Goal: Task Accomplishment & Management: Manage account settings

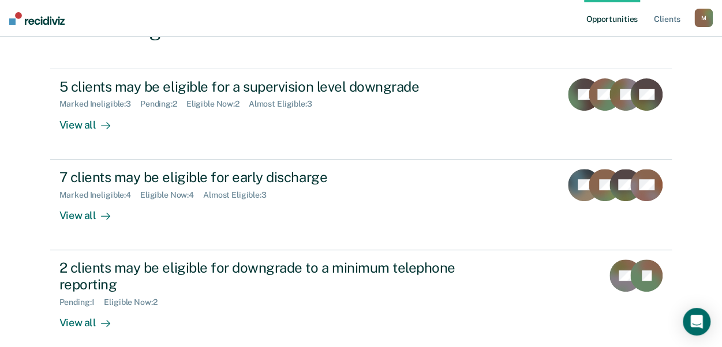
scroll to position [113, 0]
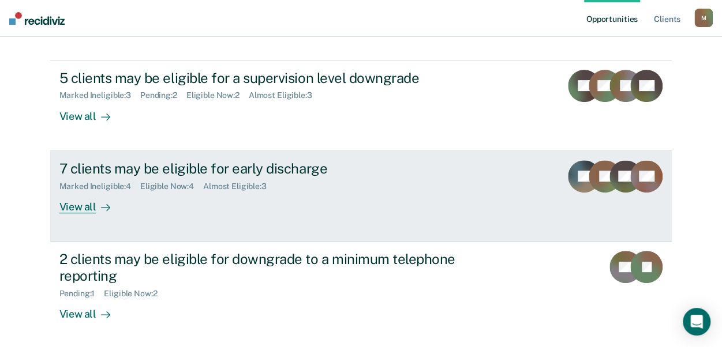
click at [70, 208] on div "View all" at bounding box center [91, 202] width 65 height 22
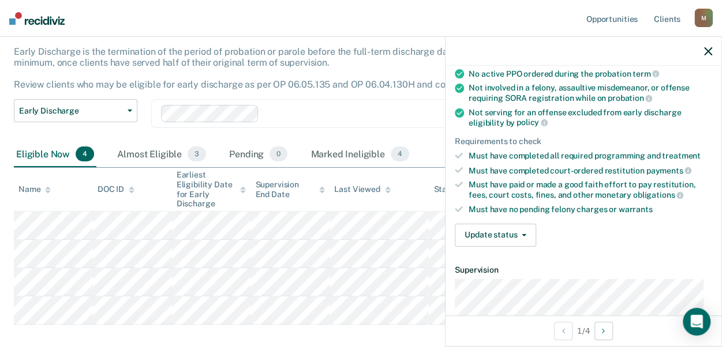
scroll to position [126, 0]
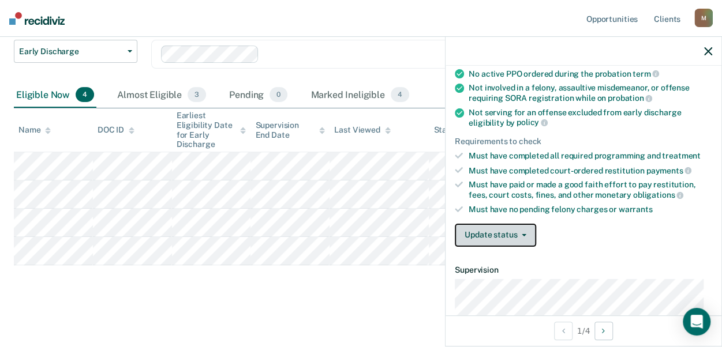
click at [523, 234] on icon "button" at bounding box center [523, 235] width 5 height 2
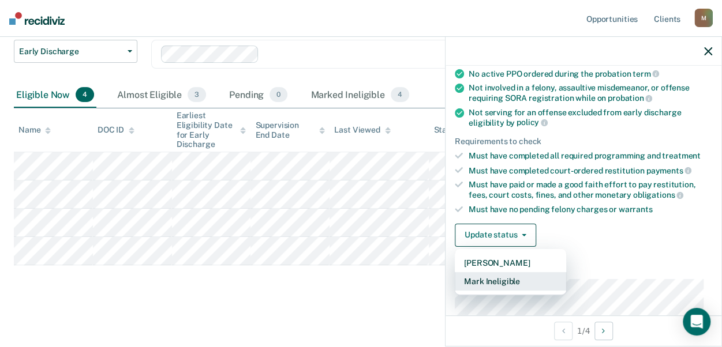
click at [503, 280] on button "Mark Ineligible" at bounding box center [509, 281] width 111 height 18
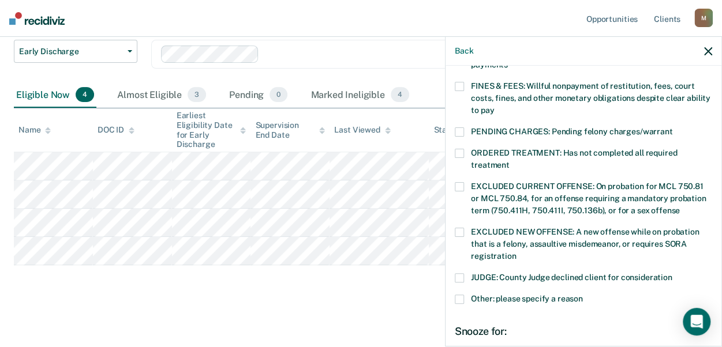
scroll to position [346, 0]
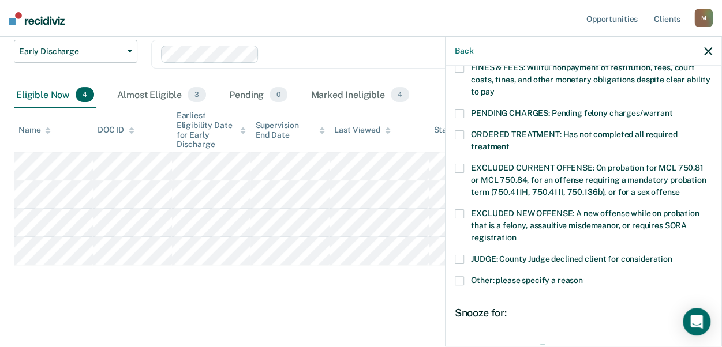
click at [457, 276] on span at bounding box center [458, 280] width 9 height 9
click at [583, 276] on input "Other: please specify a reason" at bounding box center [583, 276] width 0 height 0
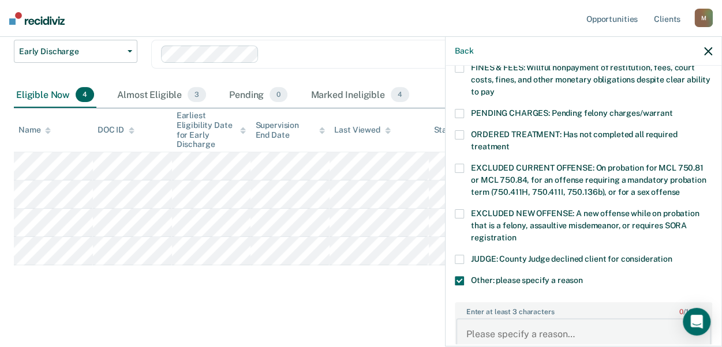
click at [468, 321] on textarea "Enter at least 3 characters 0 / 1600" at bounding box center [583, 339] width 255 height 43
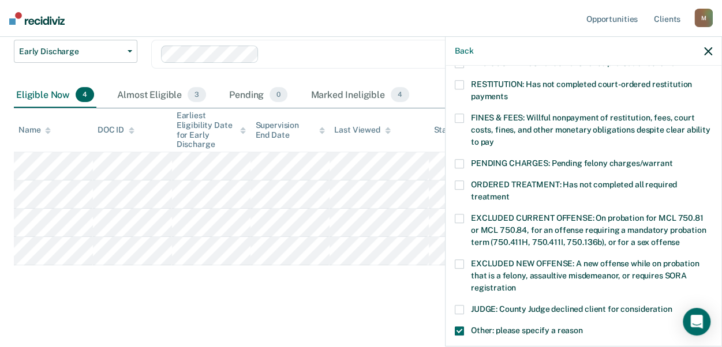
scroll to position [285, 0]
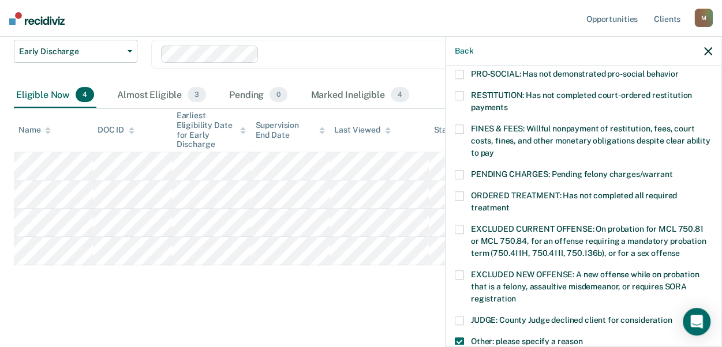
type textarea "Offender has not completed curfew tether condition and will not be done until […"
click at [461, 125] on span at bounding box center [458, 129] width 9 height 9
click at [494, 149] on input "FINES & FEES: Willful nonpayment of restitution, fees, court costs, fines, and …" at bounding box center [494, 149] width 0 height 0
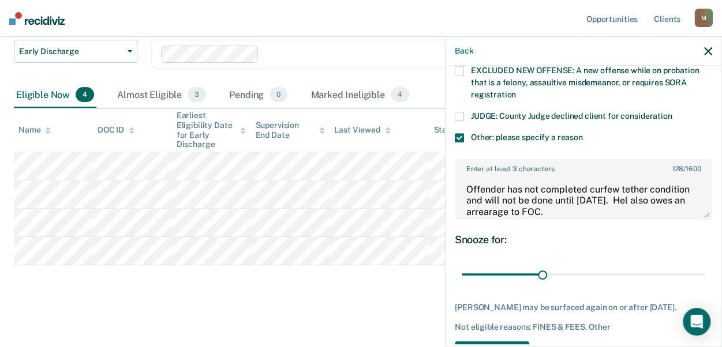
scroll to position [516, 0]
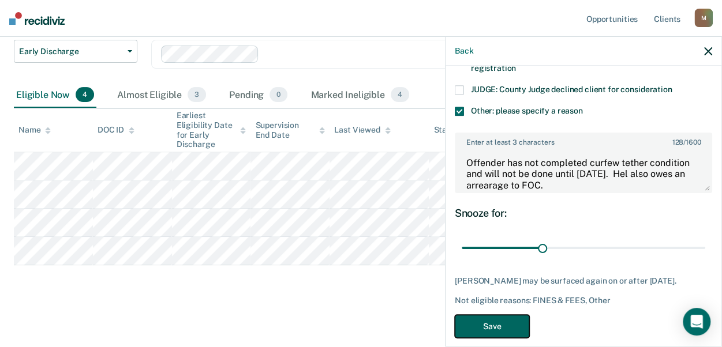
click at [493, 318] on button "Save" at bounding box center [491, 327] width 74 height 24
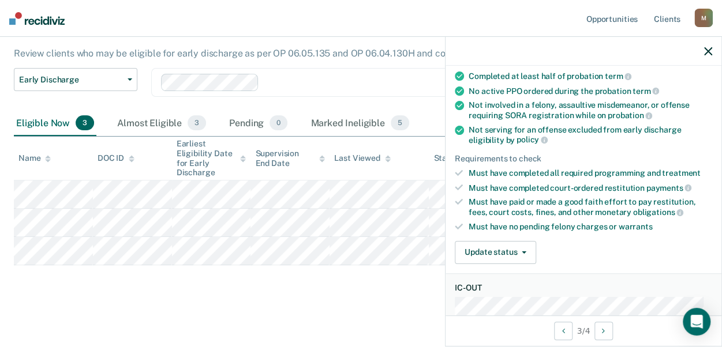
scroll to position [70, 0]
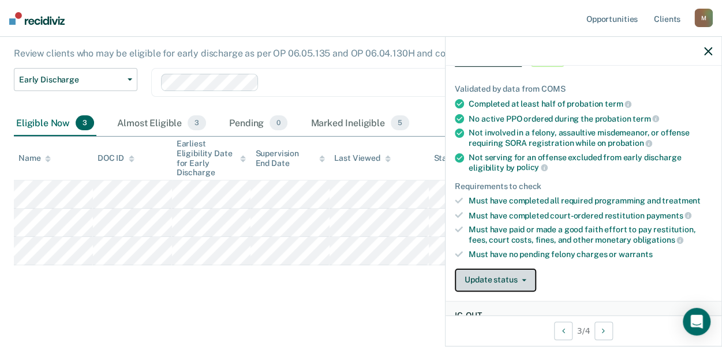
click at [520, 277] on button "Update status" at bounding box center [494, 280] width 81 height 23
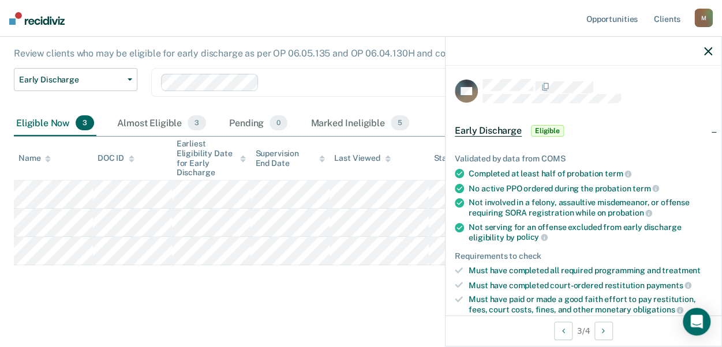
scroll to position [0, 0]
click at [552, 129] on span "Eligible" at bounding box center [547, 132] width 33 height 12
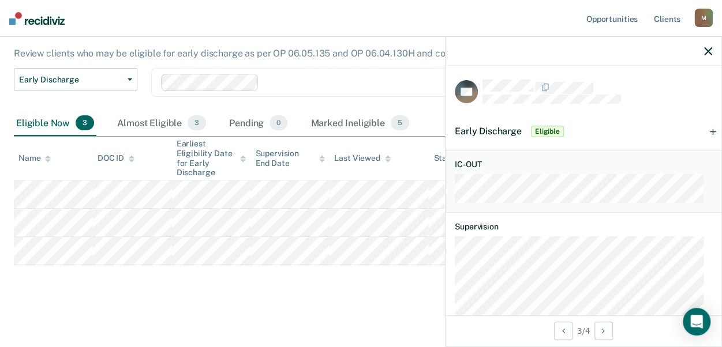
click at [708, 131] on div "Early Discharge Eligible" at bounding box center [583, 131] width 276 height 37
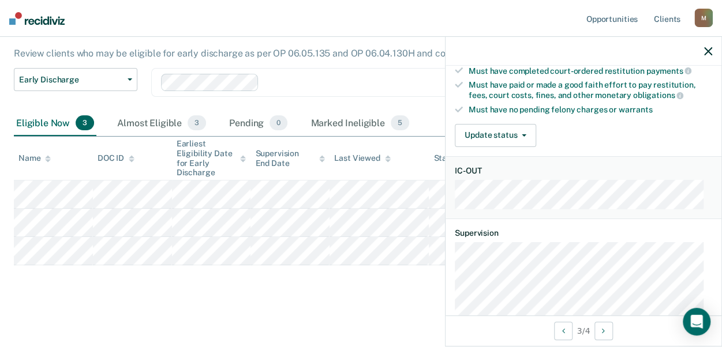
scroll to position [231, 0]
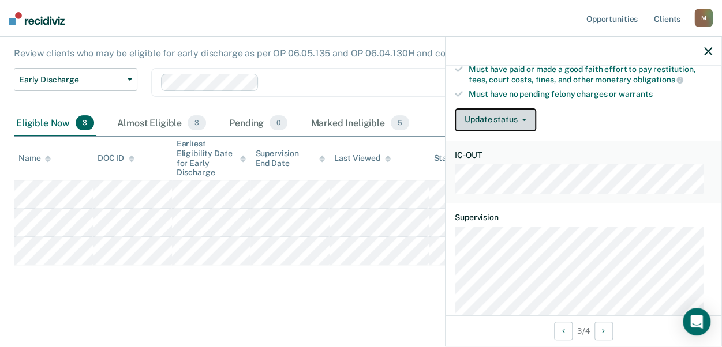
click at [524, 117] on button "Update status" at bounding box center [494, 119] width 81 height 23
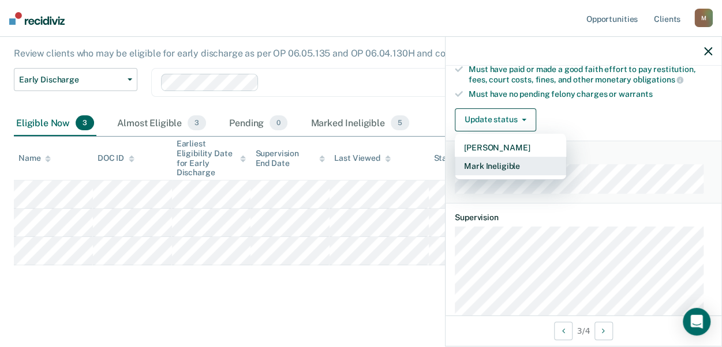
click at [494, 165] on button "Mark Ineligible" at bounding box center [509, 166] width 111 height 18
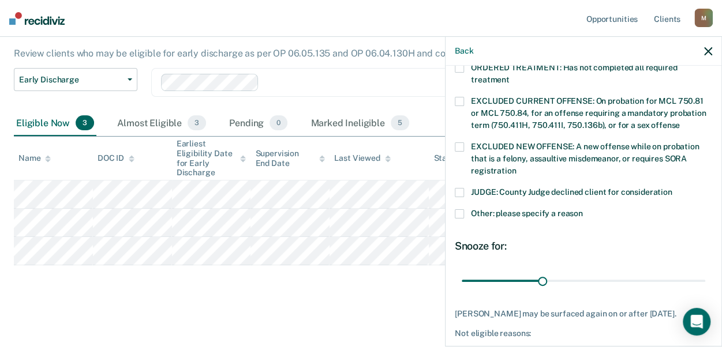
scroll to position [456, 0]
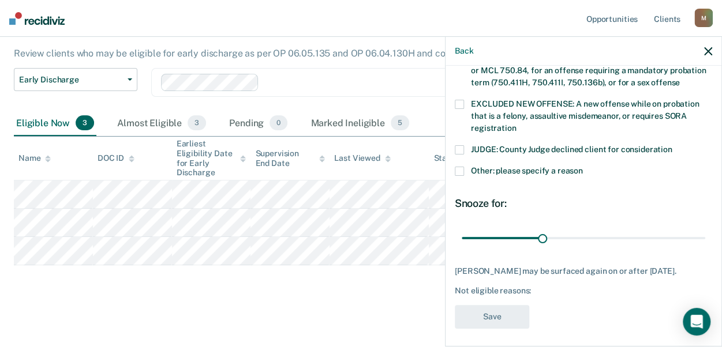
click at [459, 167] on span at bounding box center [458, 171] width 9 height 9
click at [583, 167] on input "Other: please specify a reason" at bounding box center [583, 167] width 0 height 0
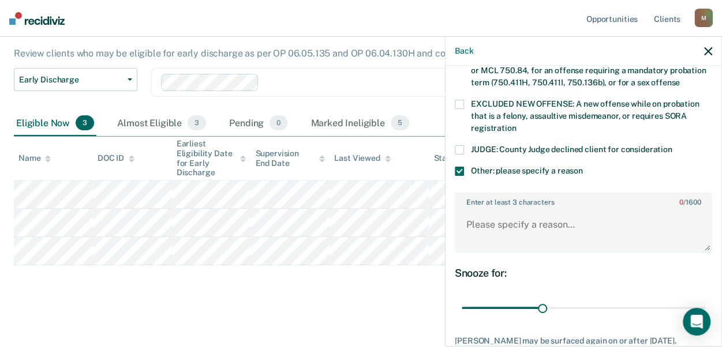
click at [459, 167] on span at bounding box center [458, 171] width 9 height 9
click at [583, 167] on input "Other: please specify a reason" at bounding box center [583, 167] width 0 height 0
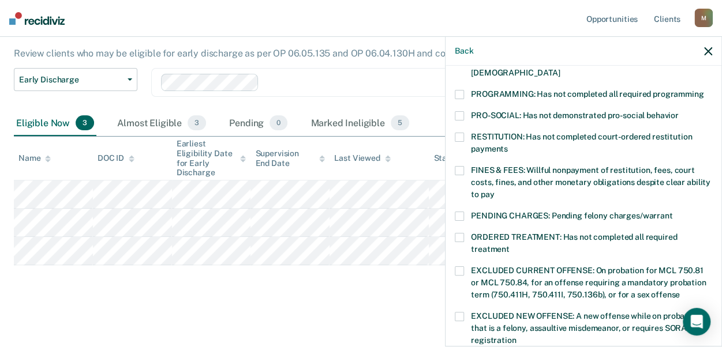
scroll to position [225, 0]
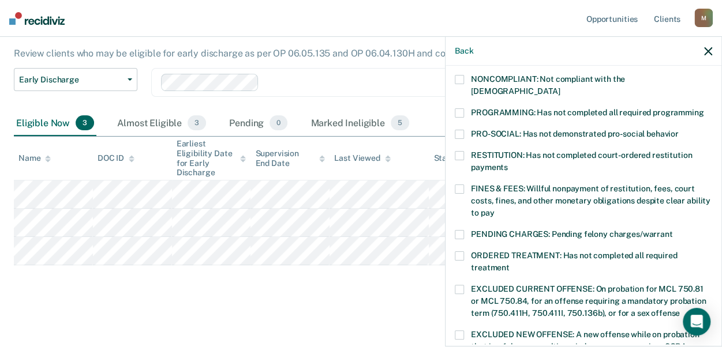
click at [459, 108] on span at bounding box center [458, 112] width 9 height 9
click at [703, 108] on input "PROGRAMMING: Has not completed all required programming" at bounding box center [703, 108] width 0 height 0
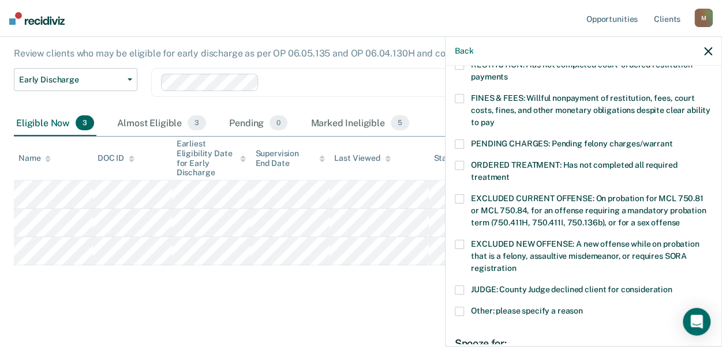
scroll to position [456, 0]
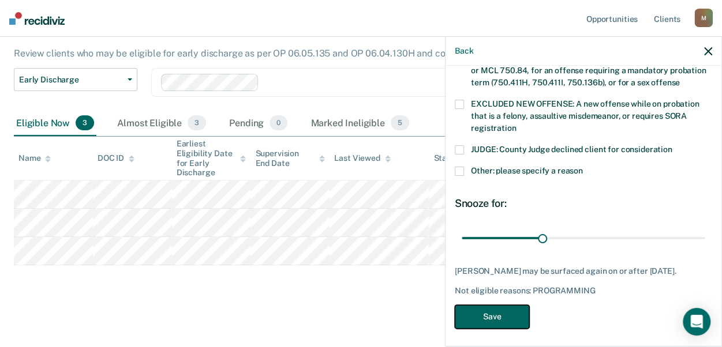
click at [489, 311] on button "Save" at bounding box center [491, 317] width 74 height 24
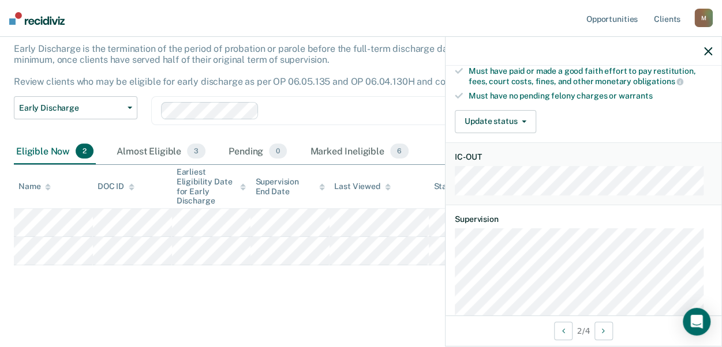
scroll to position [231, 0]
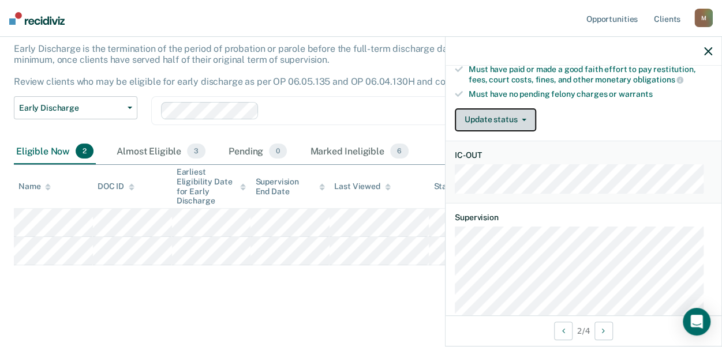
click at [524, 118] on button "Update status" at bounding box center [494, 119] width 81 height 23
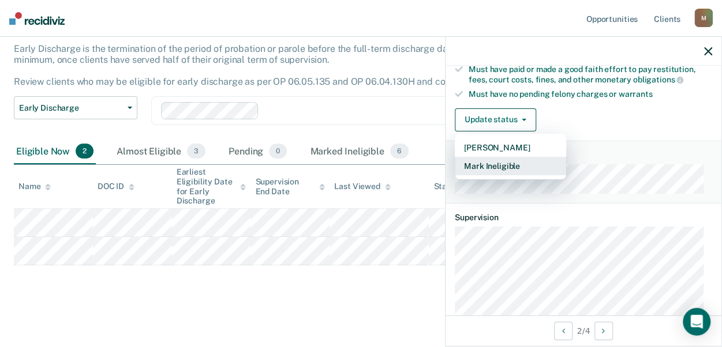
click at [515, 169] on button "Mark Ineligible" at bounding box center [509, 166] width 111 height 18
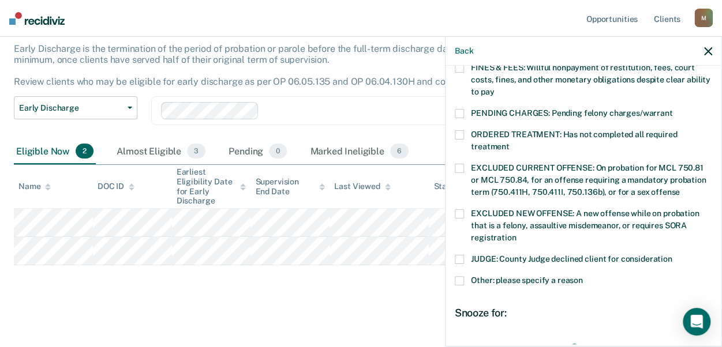
scroll to position [404, 0]
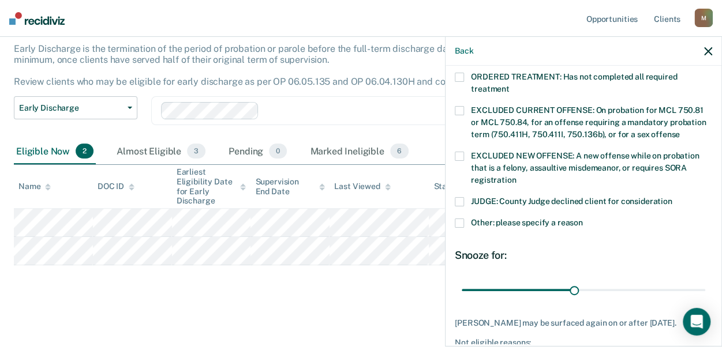
click at [459, 219] on span at bounding box center [458, 223] width 9 height 9
click at [583, 219] on input "Other: please specify a reason" at bounding box center [583, 219] width 0 height 0
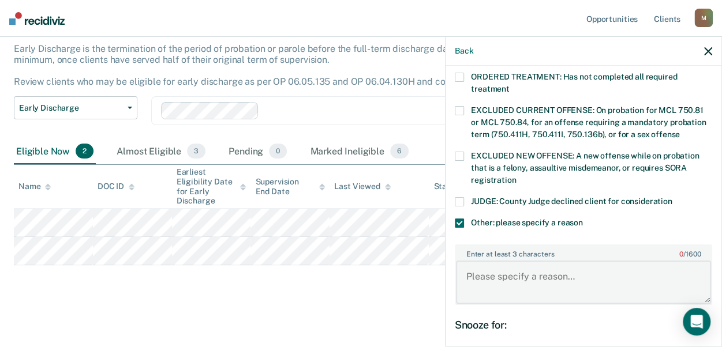
click at [469, 266] on textarea "Enter at least 3 characters 0 / 1600" at bounding box center [583, 282] width 255 height 43
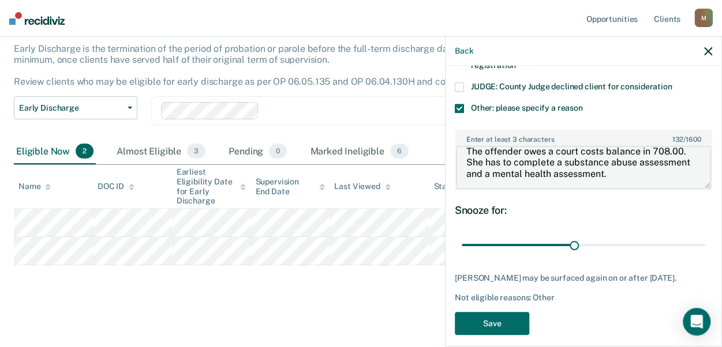
scroll to position [519, 0]
type textarea "The offender owes a court costs balance in 708.00. She has to complete a substa…"
click at [508, 325] on button "Save" at bounding box center [491, 323] width 74 height 24
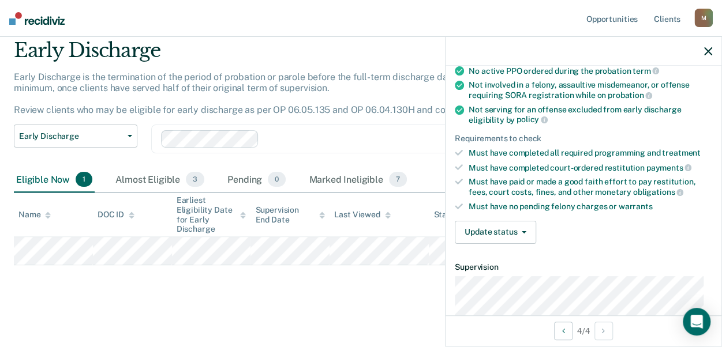
scroll to position [7, 0]
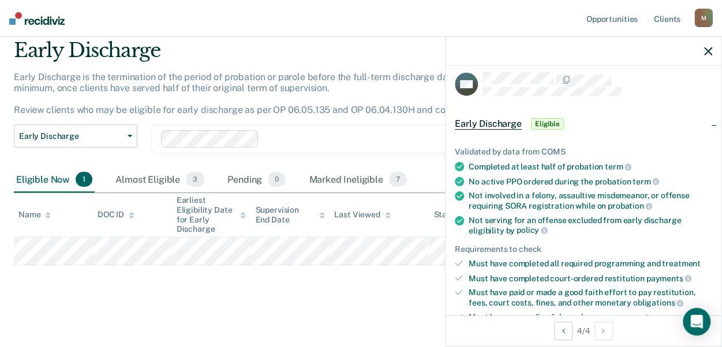
click at [541, 123] on span "Eligible" at bounding box center [547, 124] width 33 height 12
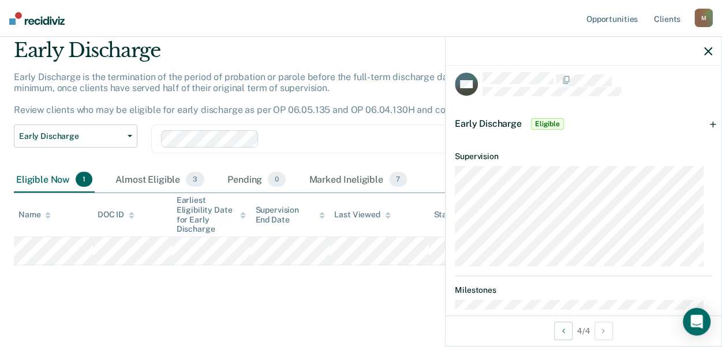
click at [541, 123] on span "Eligible" at bounding box center [547, 124] width 33 height 12
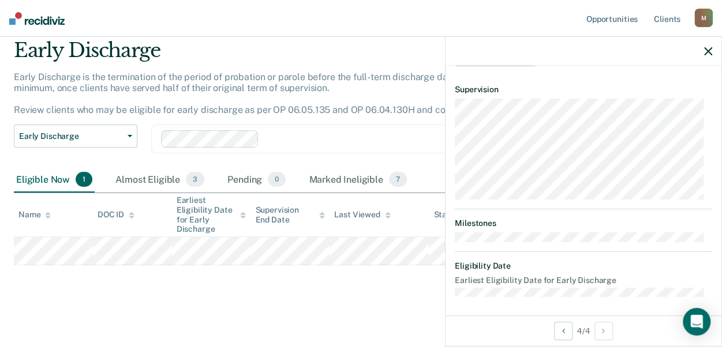
scroll to position [181, 0]
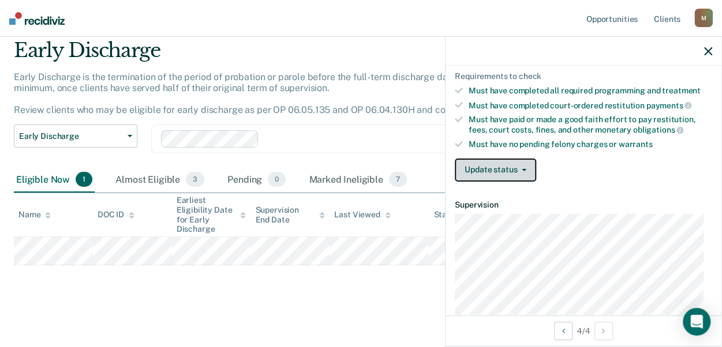
click at [525, 164] on button "Update status" at bounding box center [494, 170] width 81 height 23
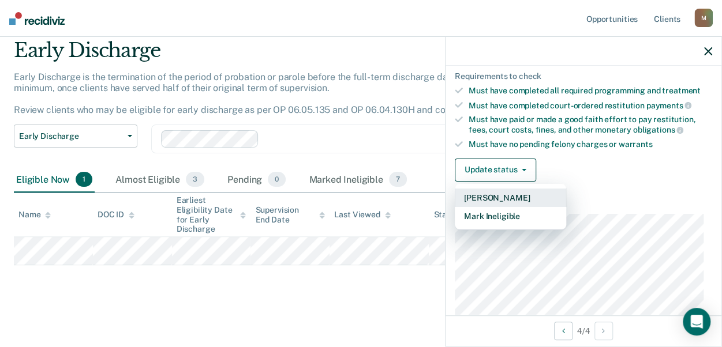
click at [498, 197] on button "[PERSON_NAME]" at bounding box center [509, 198] width 111 height 18
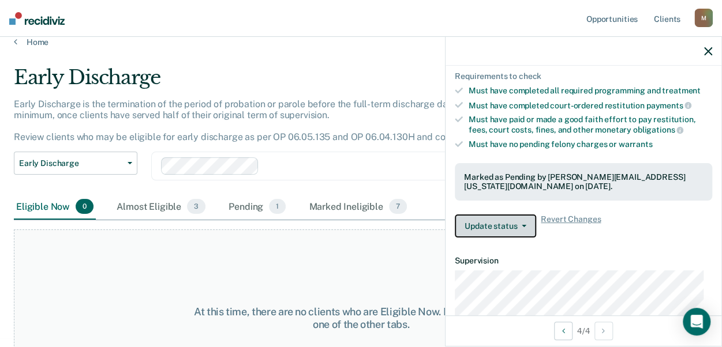
scroll to position [0, 0]
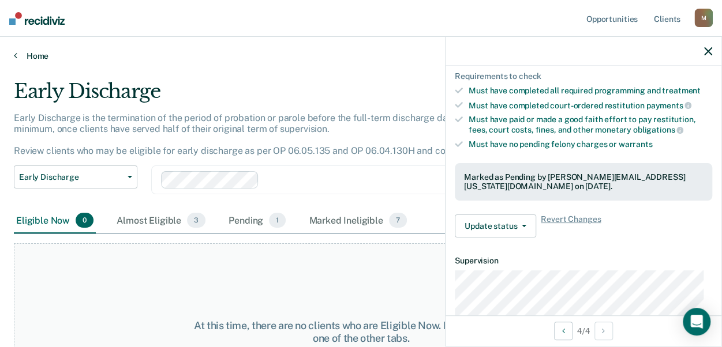
click at [31, 54] on link "Home" at bounding box center [361, 56] width 694 height 10
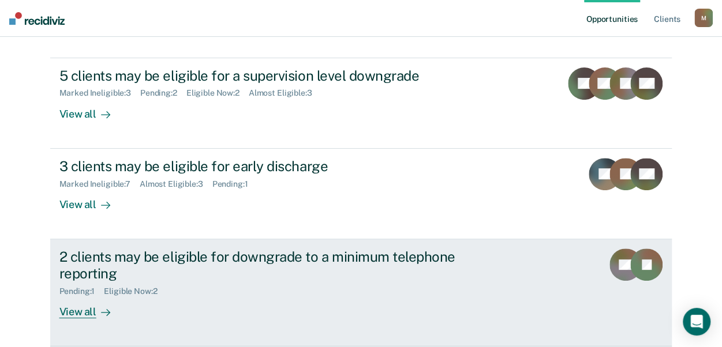
scroll to position [159, 0]
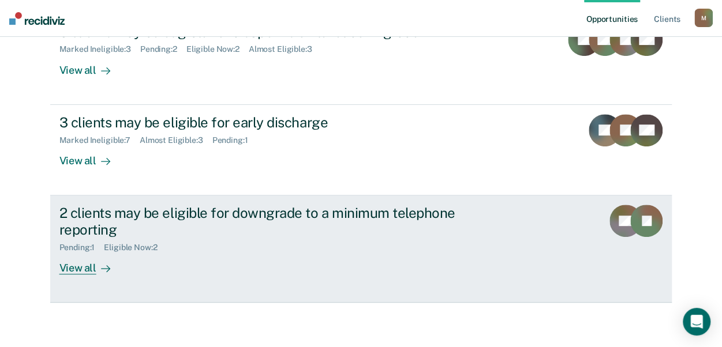
click at [72, 269] on div "View all" at bounding box center [91, 263] width 65 height 22
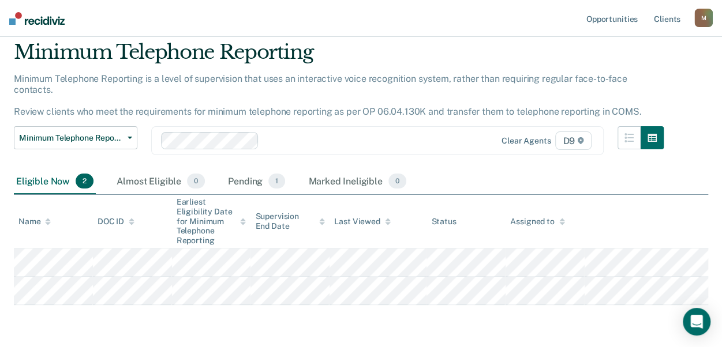
scroll to position [58, 0]
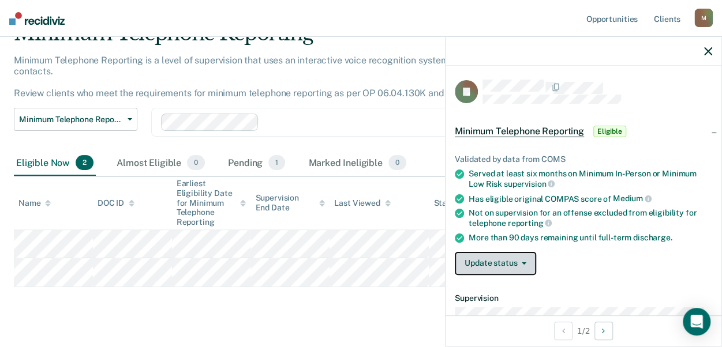
click at [518, 262] on button "Update status" at bounding box center [494, 263] width 81 height 23
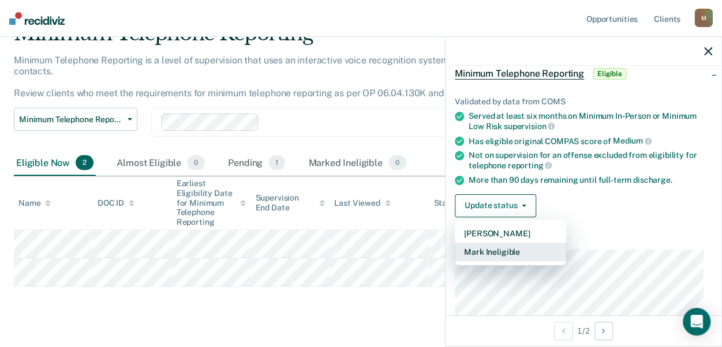
click at [500, 253] on button "Mark Ineligible" at bounding box center [509, 252] width 111 height 18
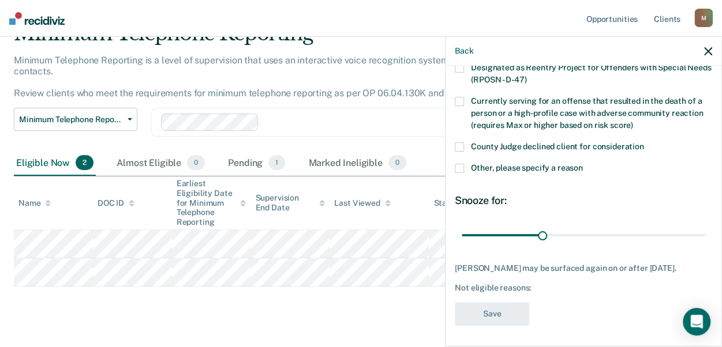
scroll to position [0, 0]
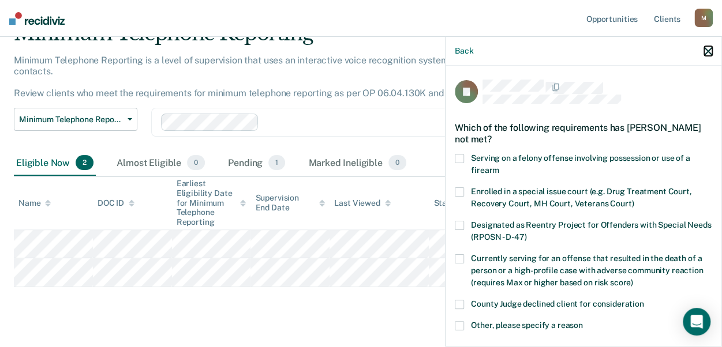
click at [709, 53] on icon "button" at bounding box center [708, 51] width 8 height 8
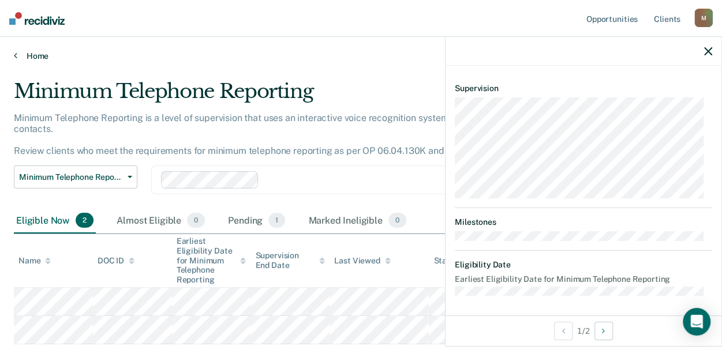
click at [31, 53] on link "Home" at bounding box center [361, 56] width 694 height 10
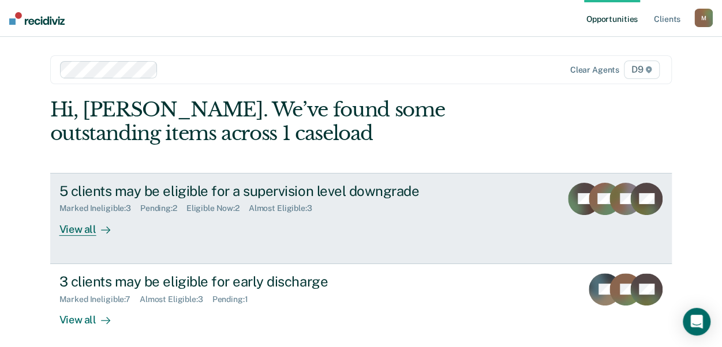
click at [74, 230] on div "View all" at bounding box center [91, 224] width 65 height 22
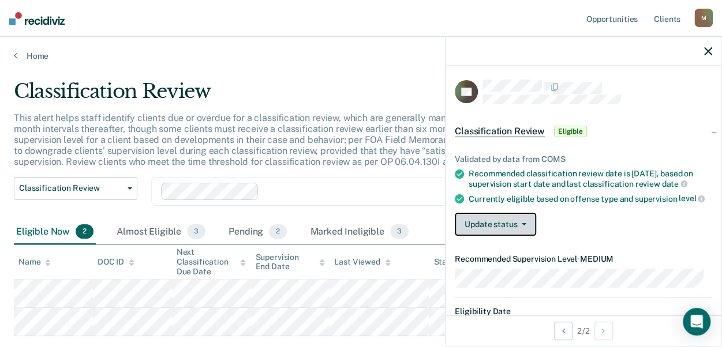
click at [520, 236] on button "Update status" at bounding box center [494, 224] width 81 height 23
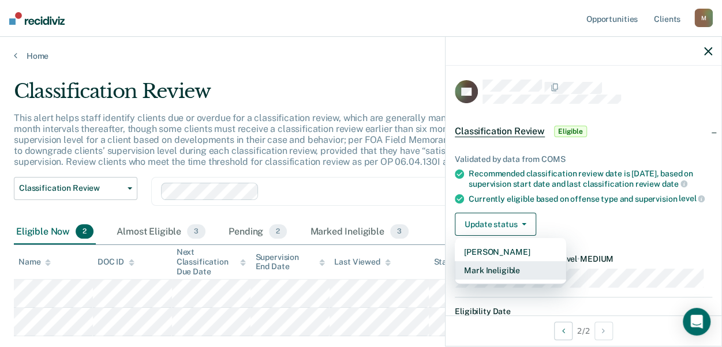
click at [510, 280] on button "Mark Ineligible" at bounding box center [509, 270] width 111 height 18
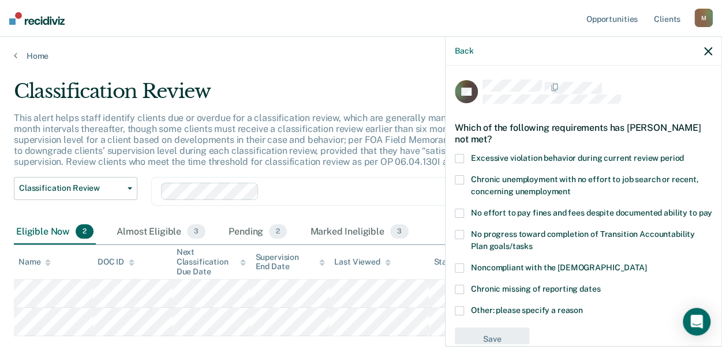
click at [456, 215] on span at bounding box center [458, 213] width 9 height 9
click at [712, 209] on input "No effort to pay fines and fees despite documented ability to pay" at bounding box center [712, 209] width 0 height 0
click at [457, 175] on span at bounding box center [458, 179] width 9 height 9
click at [570, 187] on input "Chronic unemployment with no effort to job search or recent, concerning unemplo…" at bounding box center [570, 187] width 0 height 0
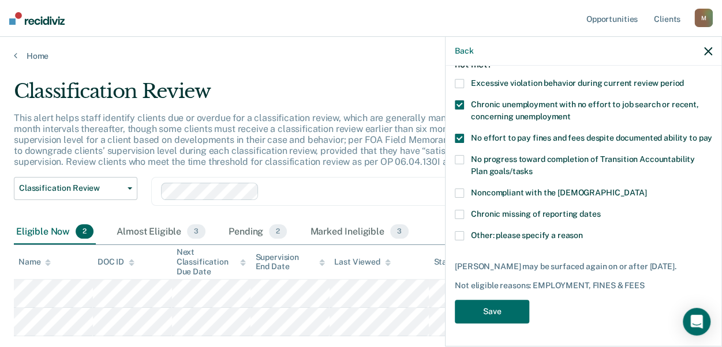
scroll to position [85, 0]
click at [495, 309] on button "Save" at bounding box center [491, 312] width 74 height 24
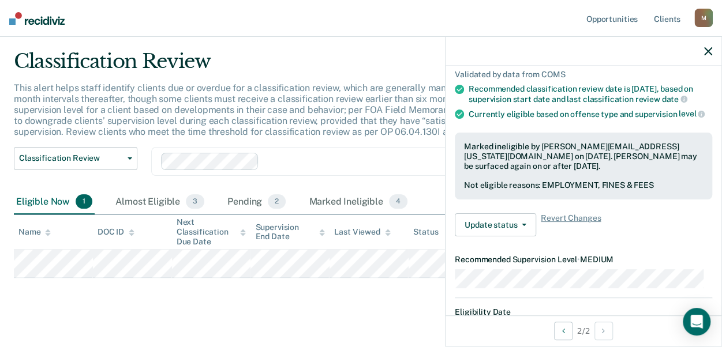
scroll to position [43, 0]
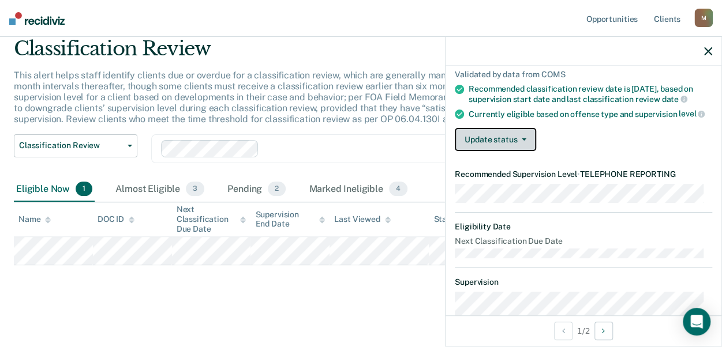
click at [524, 141] on icon "button" at bounding box center [523, 139] width 5 height 2
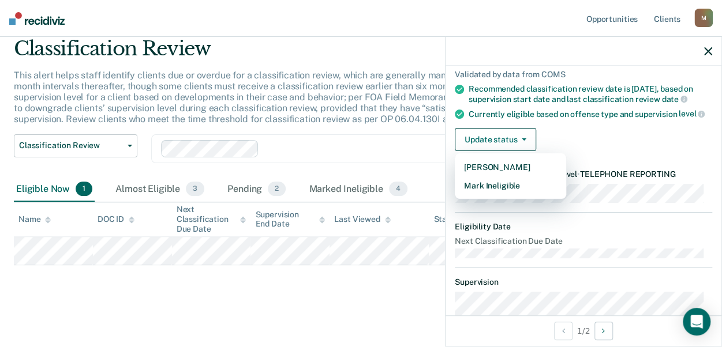
click at [577, 151] on div "Update status [PERSON_NAME] Mark Ineligible" at bounding box center [582, 139] width 257 height 23
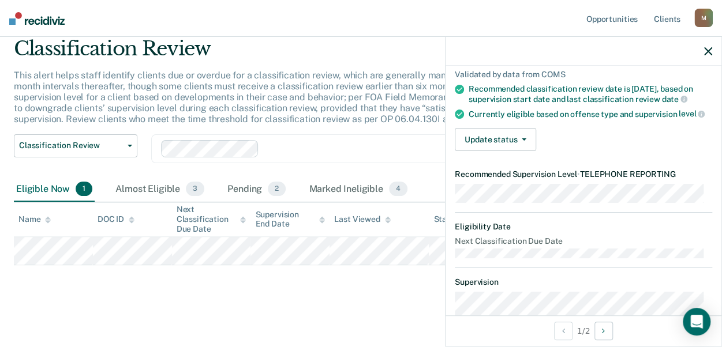
scroll to position [0, 0]
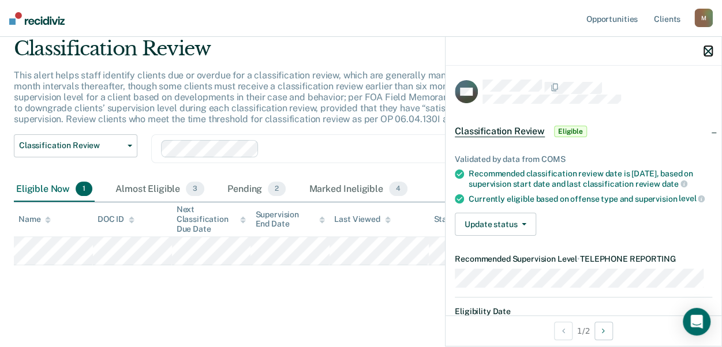
click at [711, 51] on icon "button" at bounding box center [708, 51] width 8 height 8
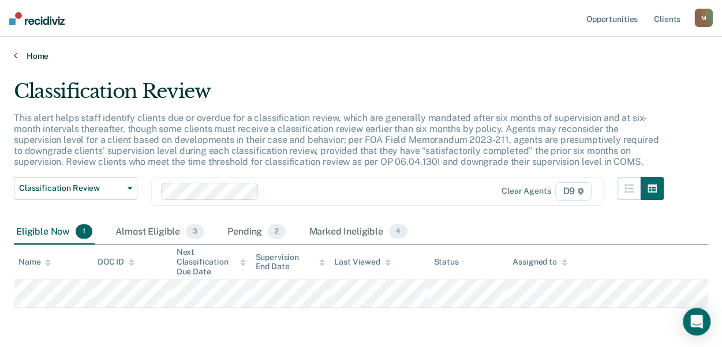
click at [32, 56] on link "Home" at bounding box center [361, 56] width 694 height 10
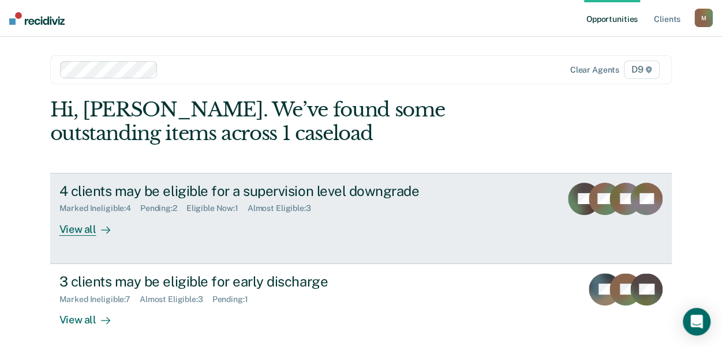
click at [159, 206] on div "Pending : 2" at bounding box center [163, 209] width 46 height 10
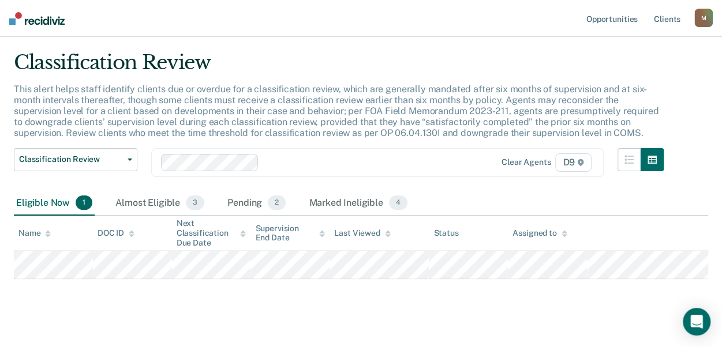
scroll to position [43, 0]
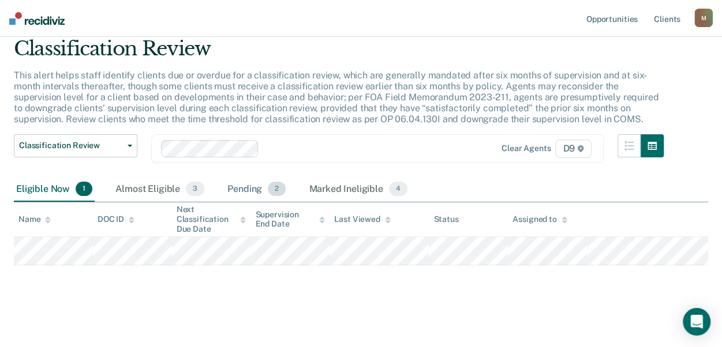
click at [278, 191] on span "2" at bounding box center [277, 189] width 18 height 15
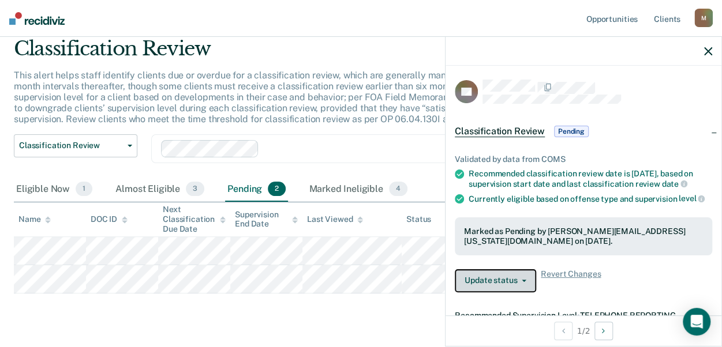
click at [523, 282] on icon "button" at bounding box center [523, 281] width 5 height 2
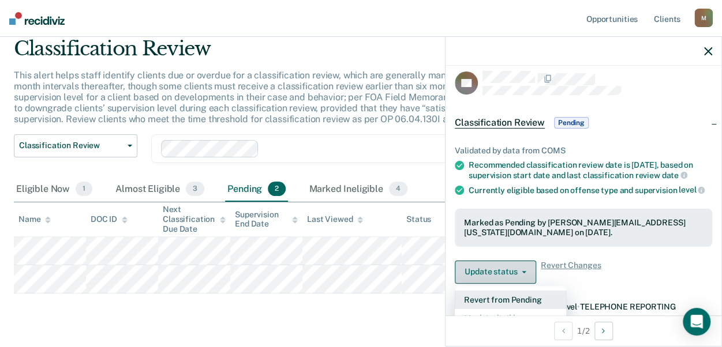
scroll to position [0, 0]
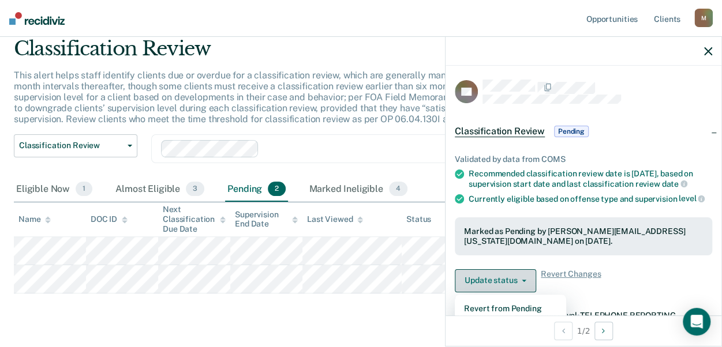
click at [508, 290] on button "Update status" at bounding box center [494, 280] width 81 height 23
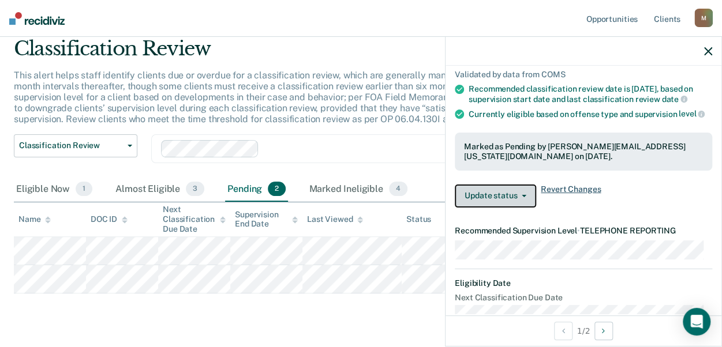
scroll to position [44, 0]
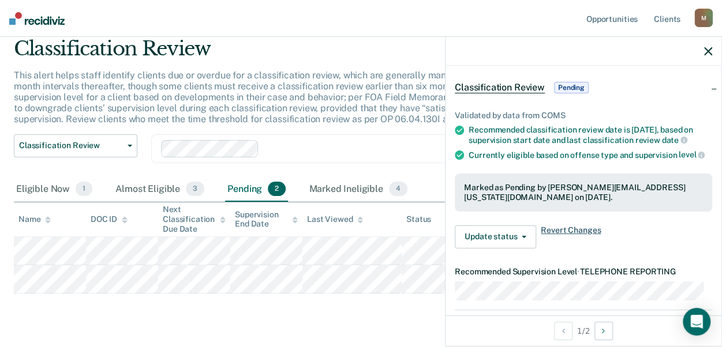
click at [579, 236] on span "Revert Changes" at bounding box center [570, 237] width 60 height 23
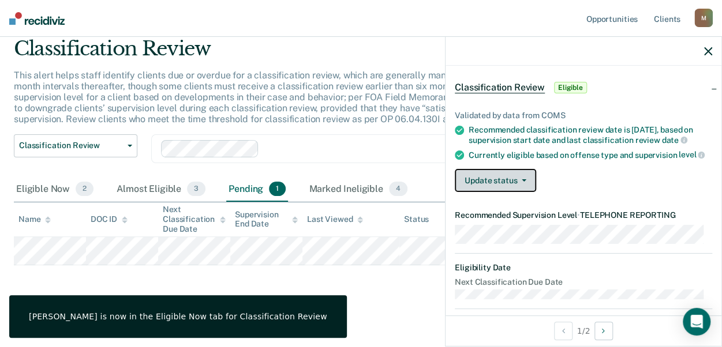
click at [514, 188] on button "Update status" at bounding box center [494, 180] width 81 height 23
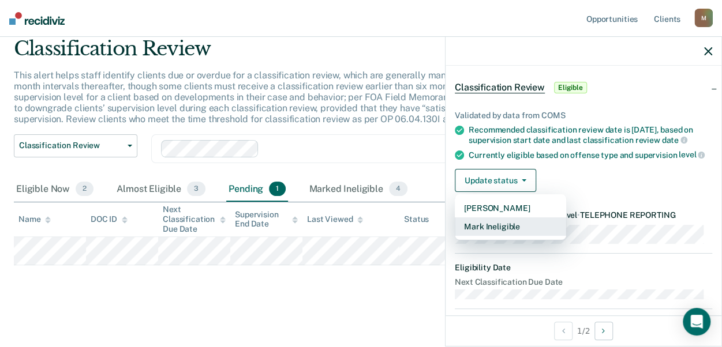
click at [497, 236] on button "Mark Ineligible" at bounding box center [509, 226] width 111 height 18
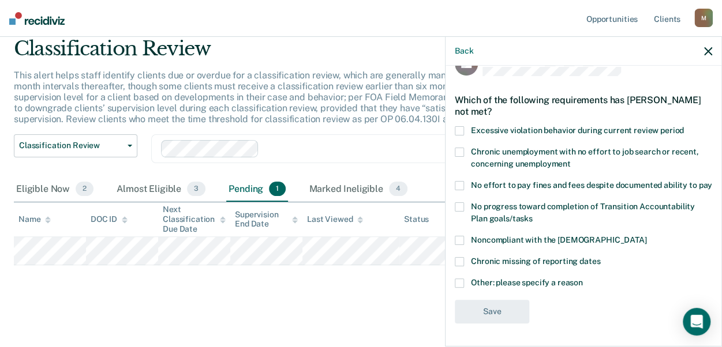
click at [457, 181] on span at bounding box center [458, 185] width 9 height 9
click at [712, 181] on input "No effort to pay fines and fees despite documented ability to pay" at bounding box center [712, 181] width 0 height 0
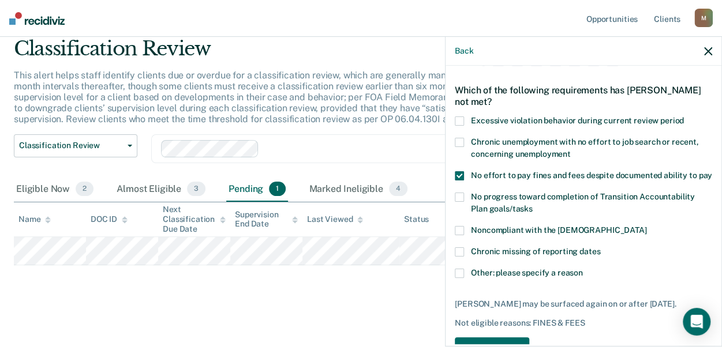
scroll to position [85, 0]
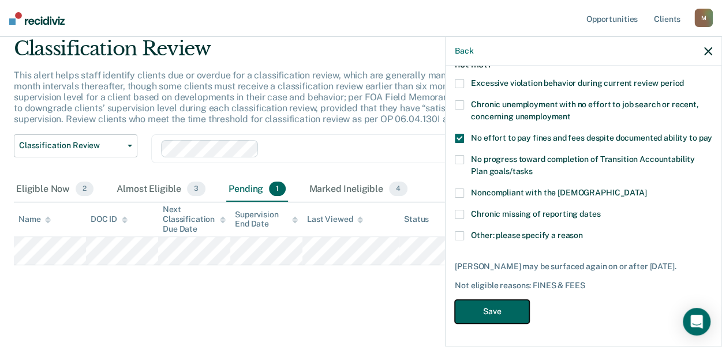
click at [497, 310] on button "Save" at bounding box center [491, 312] width 74 height 24
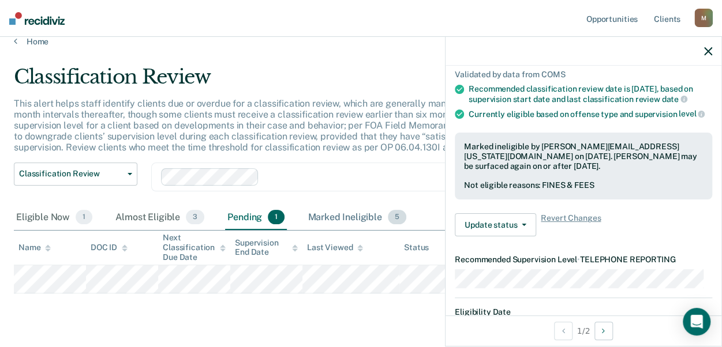
scroll to position [0, 0]
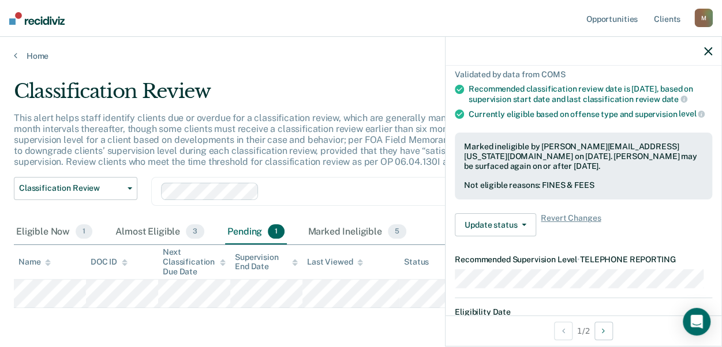
click at [138, 189] on div "Classification Review Classification Review Early Discharge Minimum Telephone R…" at bounding box center [338, 198] width 649 height 43
click at [706, 51] on icon "button" at bounding box center [708, 51] width 8 height 8
